Goal: Complete application form

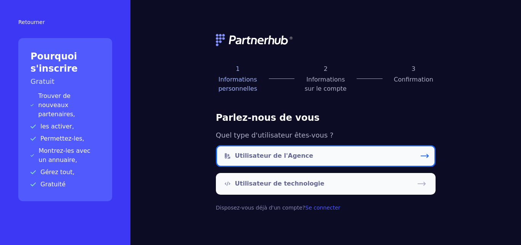
click at [265, 154] on p "Utilisateur de l'Agence" at bounding box center [274, 155] width 78 height 9
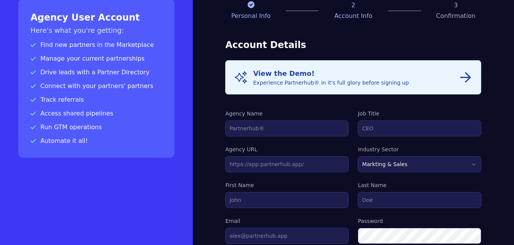
scroll to position [78, 0]
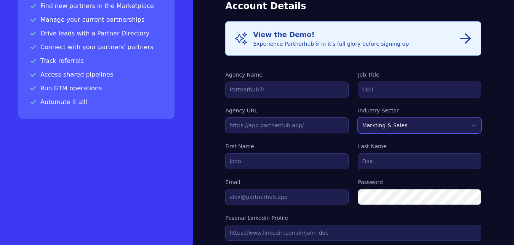
select select "FINANCE"
click option "Finance" at bounding box center [0, 0] width 0 height 0
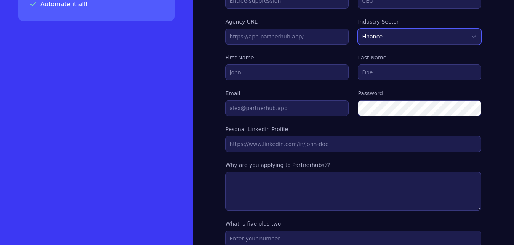
scroll to position [137, 0]
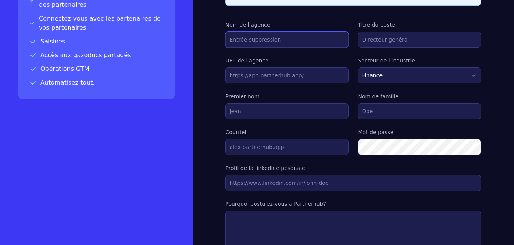
click at [272, 41] on input "Nom de l'agence" at bounding box center [286, 40] width 123 height 16
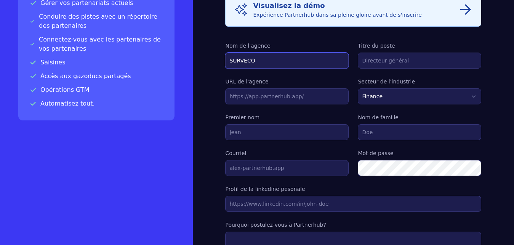
type input "SURVECO"
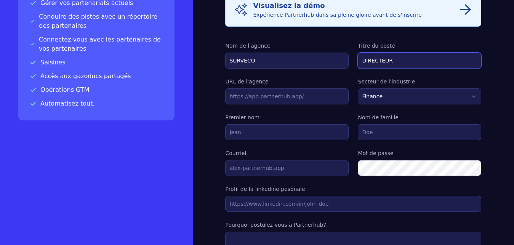
type input "DIRECTEUR"
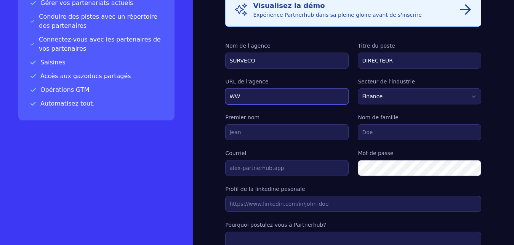
type input "W"
type input "[DOMAIN_NAME]"
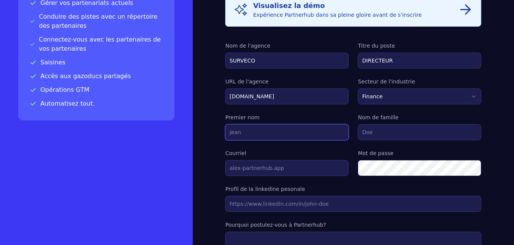
scroll to position [115, 0]
click at [261, 131] on input "Premier nom" at bounding box center [286, 133] width 123 height 16
type input "walid"
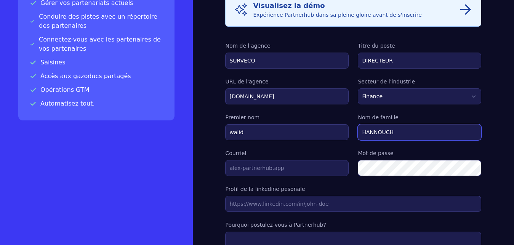
type input "HANNOUCH"
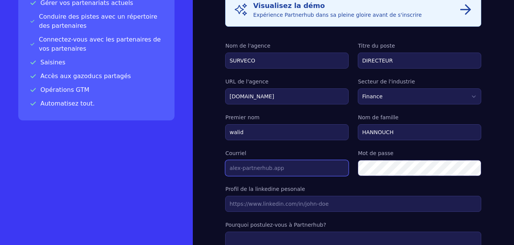
click at [262, 171] on input "Courriel" at bounding box center [286, 168] width 123 height 16
type input "[EMAIL_ADDRESS][DOMAIN_NAME]"
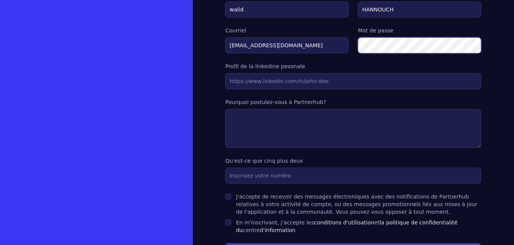
scroll to position [253, 0]
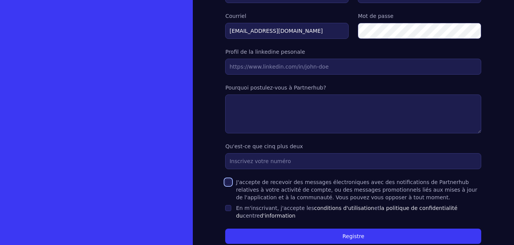
click at [229, 181] on input "J'accepte de recevoir des messages électroniques avec des notifications de Part…" at bounding box center [228, 182] width 6 height 6
checkbox input "true"
click at [229, 208] on input "En m'inscrivant, j'accepte les conditions d'utilisation et la politique de conf…" at bounding box center [228, 208] width 6 height 6
checkbox input "true"
click at [248, 163] on input "text" at bounding box center [353, 161] width 256 height 16
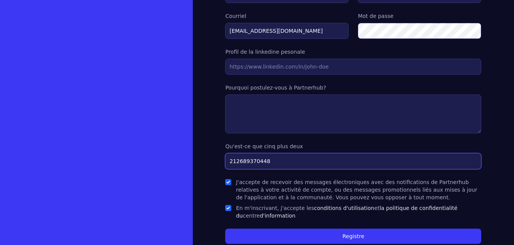
click at [229, 157] on input "212689370448" at bounding box center [353, 161] width 256 height 16
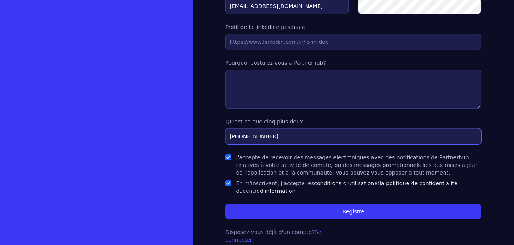
type input "[PHONE_NUMBER]"
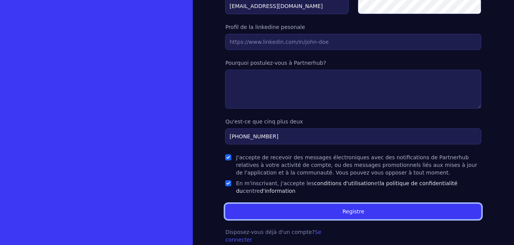
click at [284, 208] on button "Registre" at bounding box center [353, 211] width 256 height 15
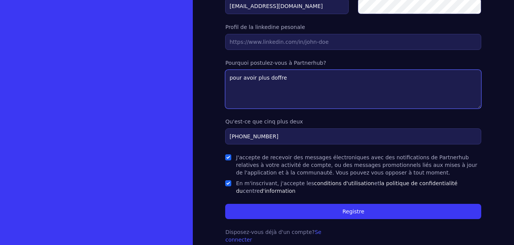
type textarea "pour avoir plus doffre"
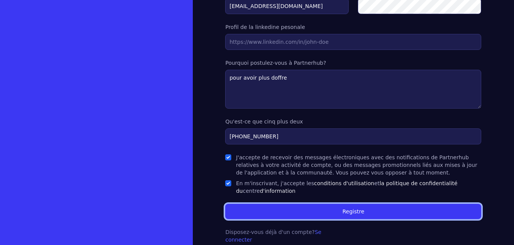
click at [324, 211] on button "Registre" at bounding box center [353, 211] width 256 height 15
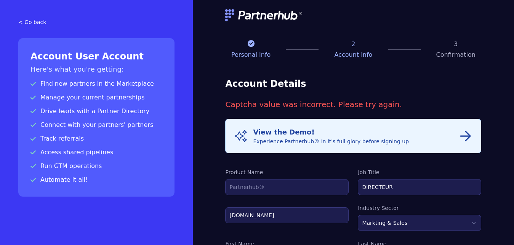
scroll to position [273, 0]
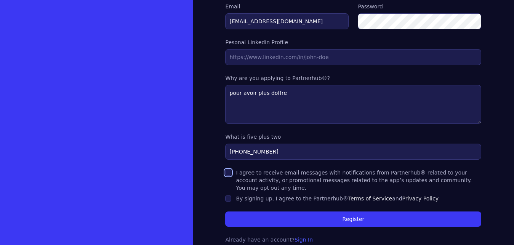
click at [229, 173] on input "I agree to receive email messages with notifications from Partnerhub® related t…" at bounding box center [228, 173] width 6 height 6
checkbox input "true"
click at [229, 195] on input "By signing up, I agree to the Partnerhub® Terms of Service and Privacy Policy" at bounding box center [228, 198] width 6 height 6
checkbox input "true"
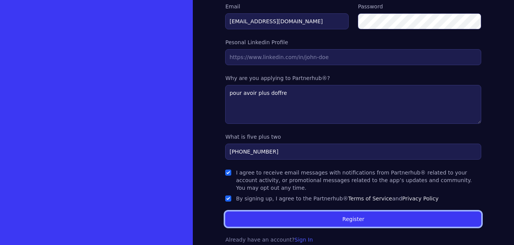
click at [300, 211] on button "Register" at bounding box center [353, 218] width 256 height 15
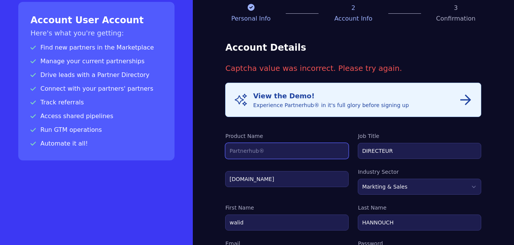
scroll to position [36, 0]
click at [261, 148] on input "Product Name" at bounding box center [286, 151] width 123 height 16
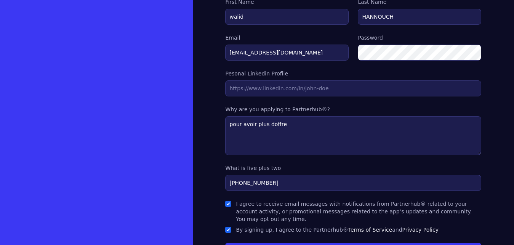
scroll to position [273, 0]
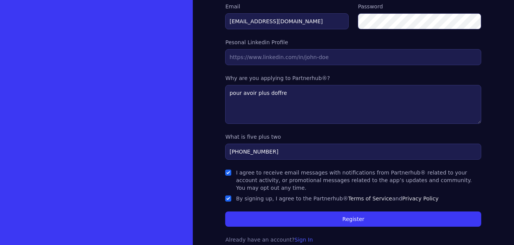
type input "SURVECO"
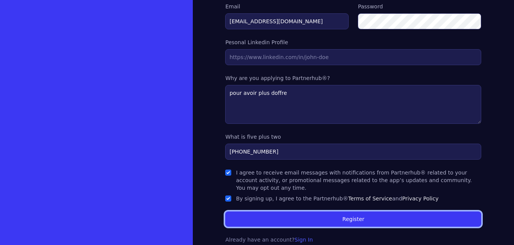
click at [321, 211] on button "Register" at bounding box center [353, 218] width 256 height 15
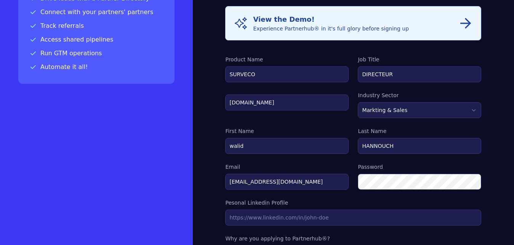
scroll to position [146, 0]
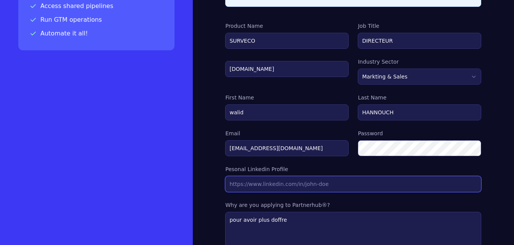
click at [292, 190] on input "text" at bounding box center [353, 184] width 256 height 16
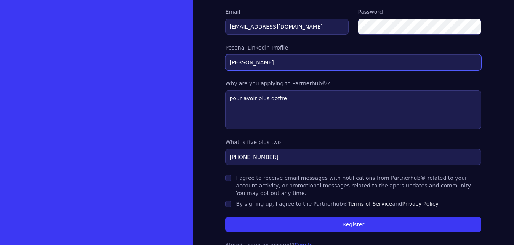
scroll to position [273, 0]
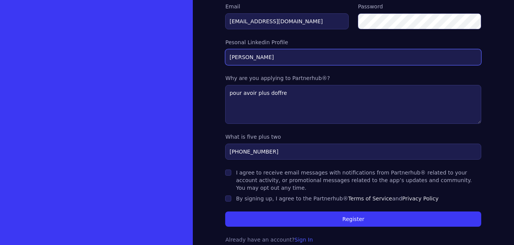
type input "WALID HANNOUCH"
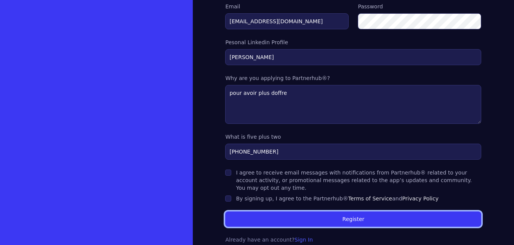
click at [329, 216] on button "Register" at bounding box center [353, 218] width 256 height 15
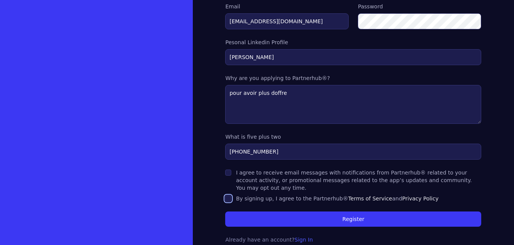
click at [229, 195] on input "By signing up, I agree to the Partnerhub® Terms of Service and Privacy Policy" at bounding box center [228, 198] width 6 height 6
checkbox input "true"
click at [228, 173] on input "I agree to receive email messages with notifications from Partnerhub® related t…" at bounding box center [228, 173] width 6 height 6
checkbox input "true"
click at [295, 219] on div "Info View the Demo! Experience Partnerhub® in it's full glory before signing up…" at bounding box center [353, 45] width 256 height 398
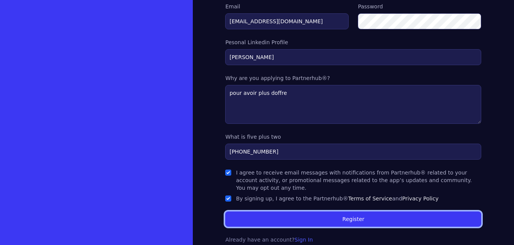
click at [297, 216] on button "Register" at bounding box center [353, 218] width 256 height 15
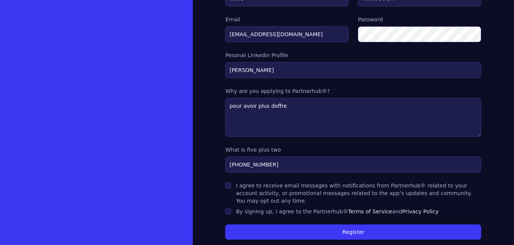
scroll to position [233, 0]
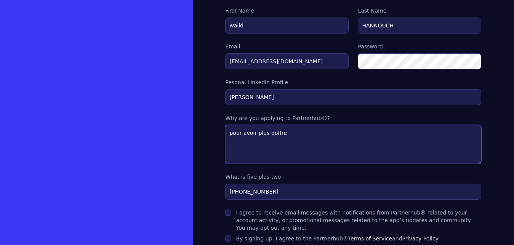
click at [332, 141] on textarea "pour avoir plus doffre" at bounding box center [353, 144] width 256 height 39
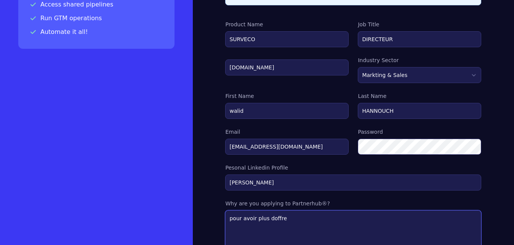
scroll to position [96, 0]
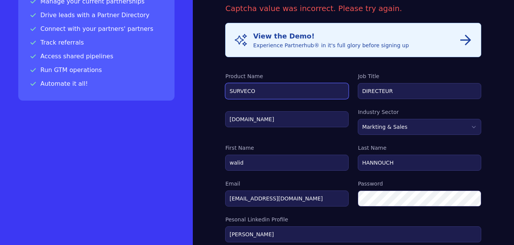
click at [282, 96] on input "SURVECO" at bounding box center [286, 91] width 123 height 16
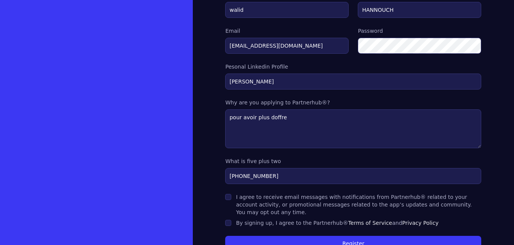
scroll to position [251, 0]
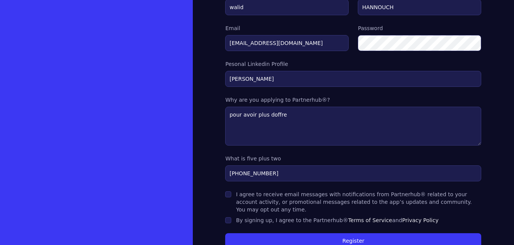
type input "WALID"
click at [228, 193] on input "I agree to receive email messages with notifications from Partnerhub® related t…" at bounding box center [228, 194] width 6 height 6
checkbox input "true"
click at [228, 216] on div at bounding box center [228, 220] width 6 height 8
click at [251, 233] on button "Register" at bounding box center [353, 240] width 256 height 15
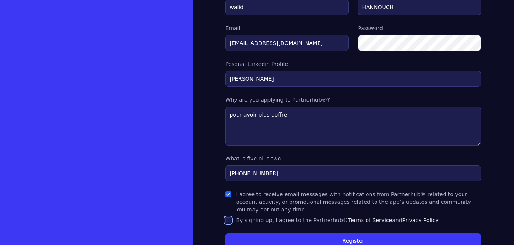
click at [230, 217] on input "By signing up, I agree to the Partnerhub® Terms of Service and Privacy Policy" at bounding box center [228, 220] width 6 height 6
checkbox input "true"
click at [246, 233] on button "Register" at bounding box center [353, 240] width 256 height 15
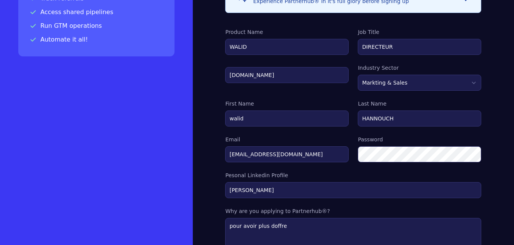
scroll to position [140, 0]
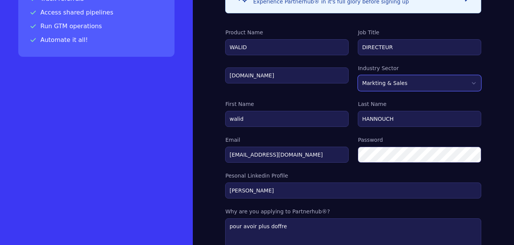
click at [358, 75] on select "Markting & Sales HR Finance Health Non-Profit Government Real Estate Blockchain…" at bounding box center [419, 83] width 123 height 16
select select "FINANCE"
click option "Finance" at bounding box center [0, 0] width 0 height 0
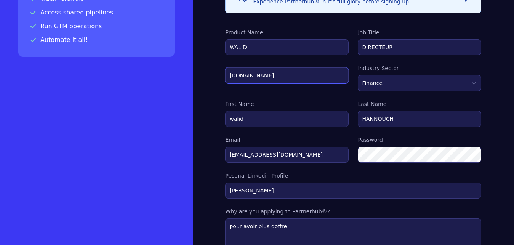
click at [305, 75] on input "[DOMAIN_NAME]" at bounding box center [286, 75] width 123 height 16
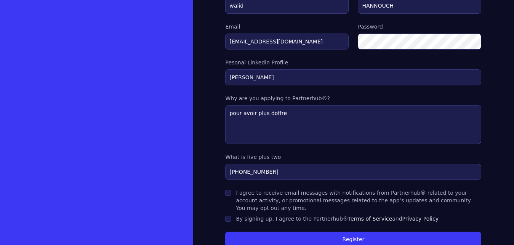
scroll to position [273, 0]
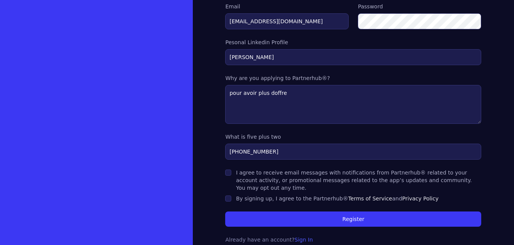
click at [227, 176] on div "I agree to receive email messages with notifications from Partnerhub® related t…" at bounding box center [353, 180] width 256 height 23
click at [228, 195] on input "By signing up, I agree to the Partnerhub® Terms of Service and Privacy Policy" at bounding box center [228, 198] width 6 height 6
checkbox input "true"
click at [228, 171] on input "I agree to receive email messages with notifications from Partnerhub® related t…" at bounding box center [228, 173] width 6 height 6
checkbox input "true"
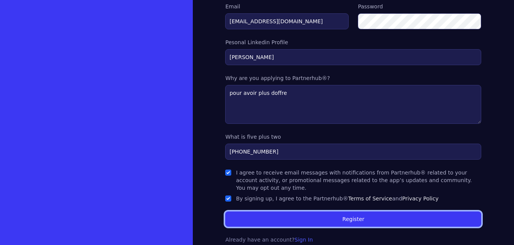
click at [270, 215] on button "Register" at bounding box center [353, 218] width 256 height 15
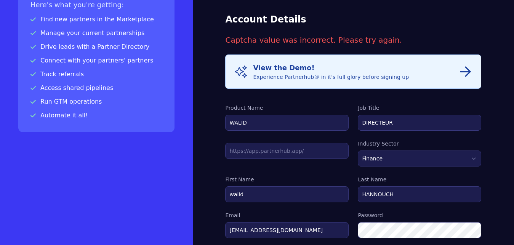
scroll to position [64, 0]
click at [462, 72] on icon "button" at bounding box center [465, 72] width 11 height 11
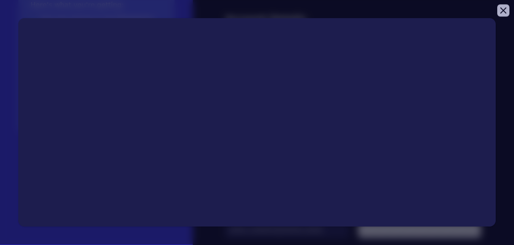
click at [500, 14] on button "Close modal" at bounding box center [503, 11] width 12 height 12
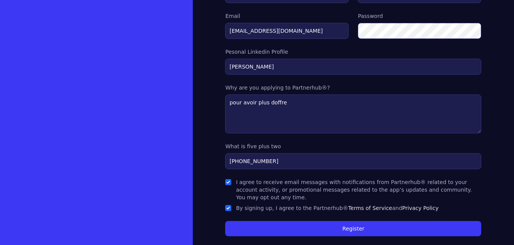
scroll to position [273, 0]
